Goal: Information Seeking & Learning: Stay updated

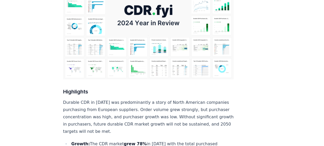
scroll to position [126, 0]
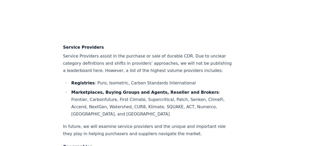
scroll to position [3667, 0]
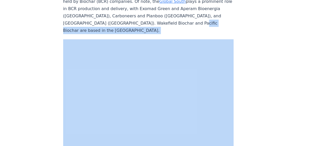
drag, startPoint x: 324, startPoint y: 58, endPoint x: 326, endPoint y: 13, distance: 45.4
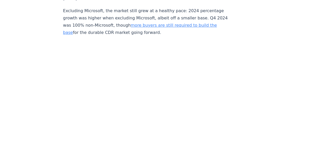
scroll to position [0, 0]
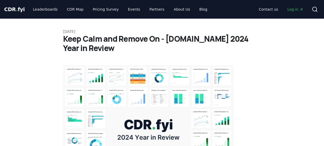
click at [10, 10] on span "CDR . fyi" at bounding box center [14, 9] width 21 height 6
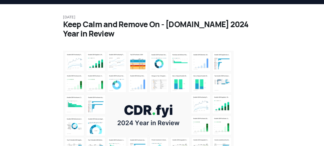
scroll to position [15, 0]
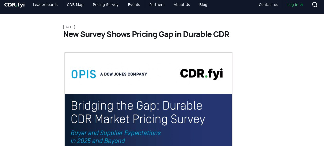
scroll to position [5, 0]
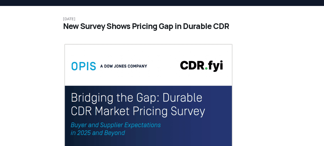
scroll to position [0, 0]
